Goal: Task Accomplishment & Management: Manage account settings

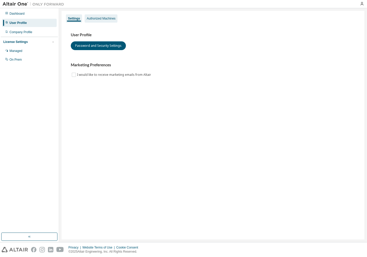
click at [93, 17] on div "Authorized Machines" at bounding box center [101, 18] width 29 height 4
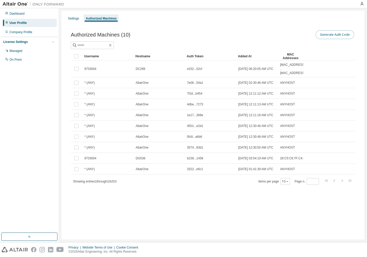
click at [333, 35] on button "Generate Auth Code" at bounding box center [335, 34] width 39 height 9
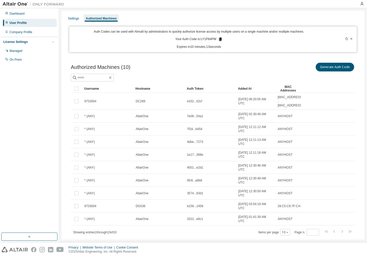
click at [63, 40] on div "Settings Authorized Machines Auth Codes can be used with Almutil by administrat…" at bounding box center [213, 131] width 303 height 241
click at [218, 39] on icon at bounding box center [220, 39] width 5 height 5
